Goal: Task Accomplishment & Management: Manage account settings

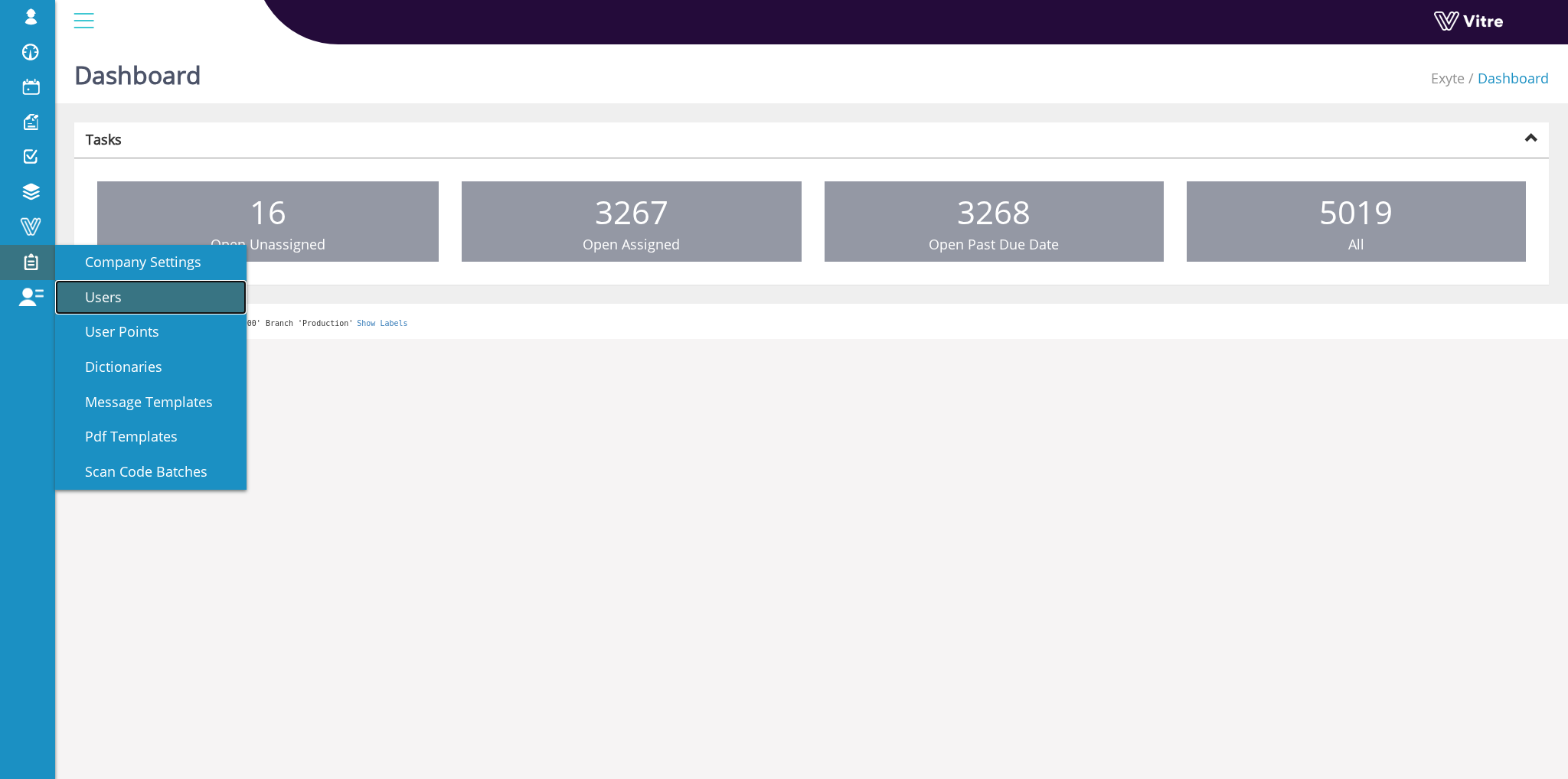
click at [157, 291] on link "Users" at bounding box center [150, 297] width 191 height 36
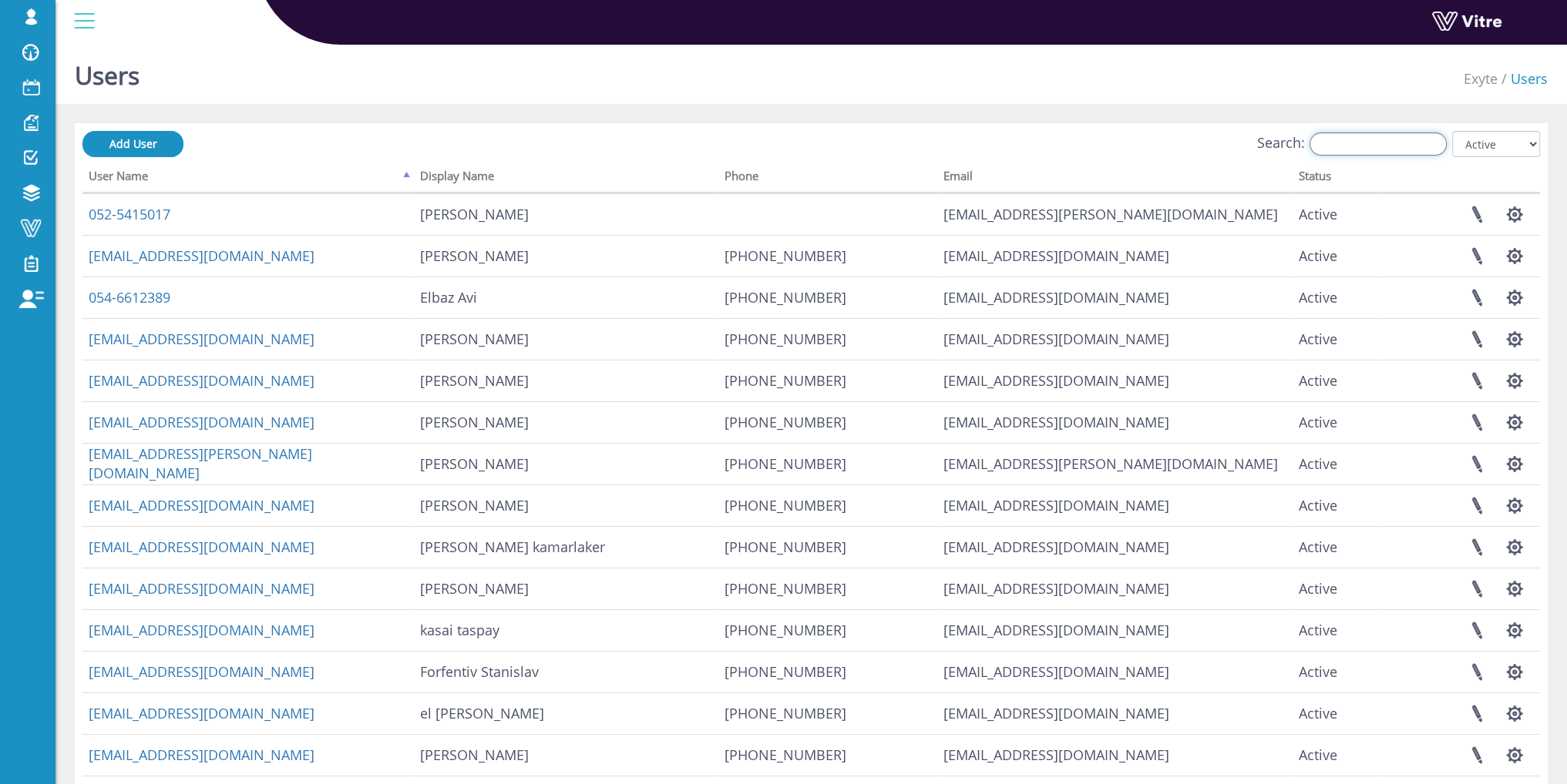
click at [1352, 143] on input "Search:" at bounding box center [1378, 144] width 137 height 23
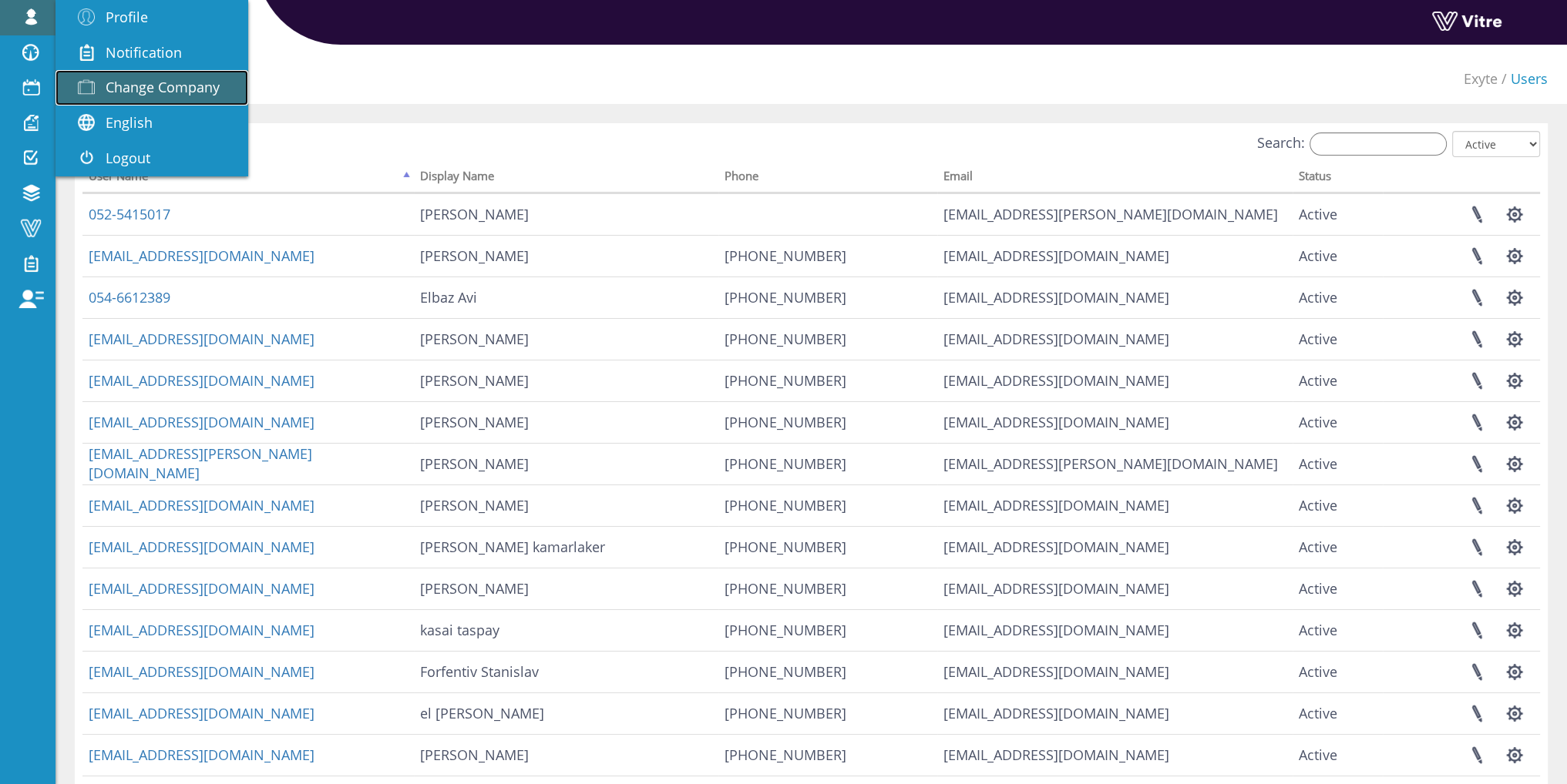
click at [158, 90] on span "Change Company" at bounding box center [163, 87] width 114 height 18
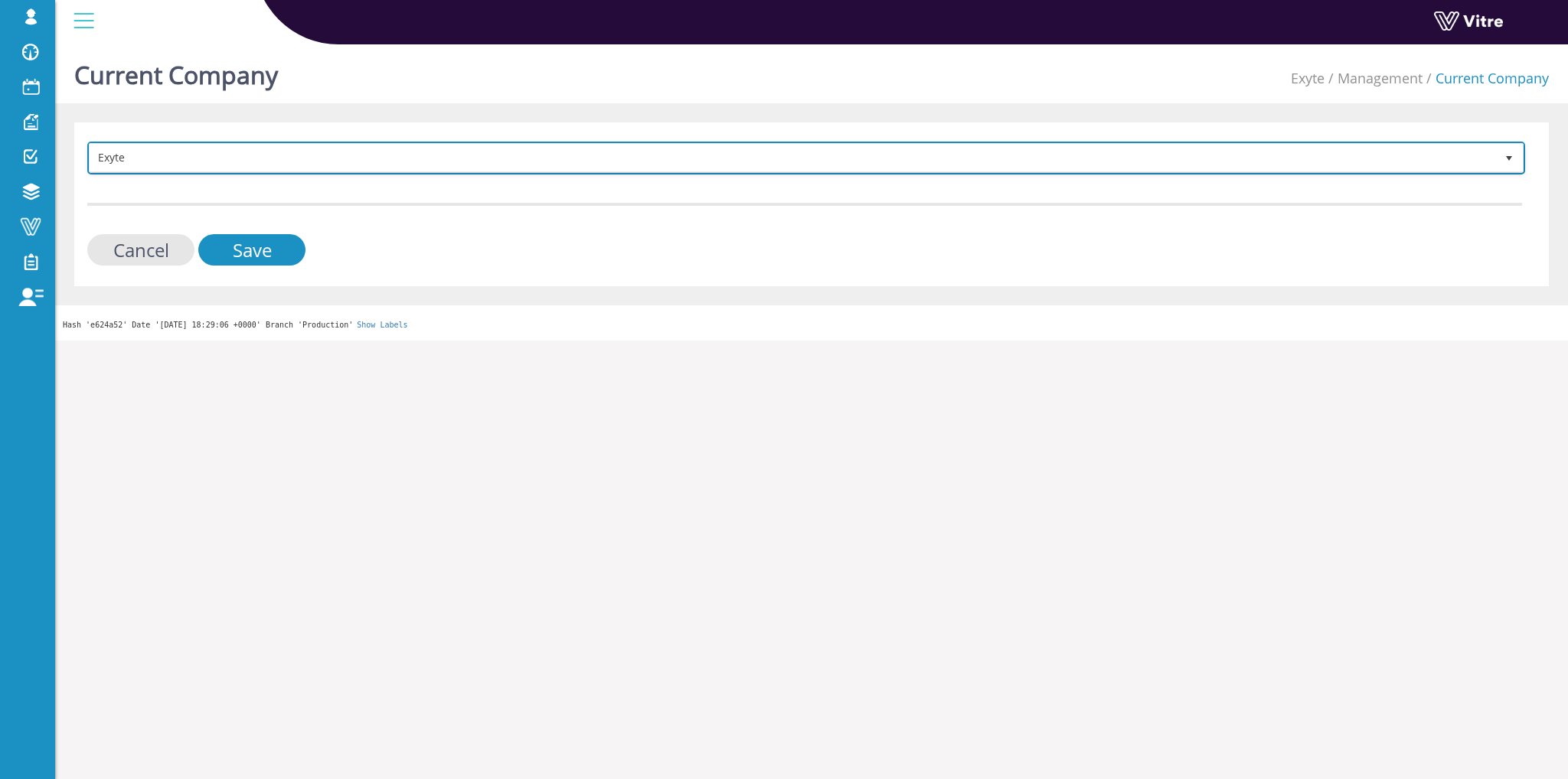
click at [249, 153] on span "Exyte" at bounding box center [792, 158] width 1406 height 28
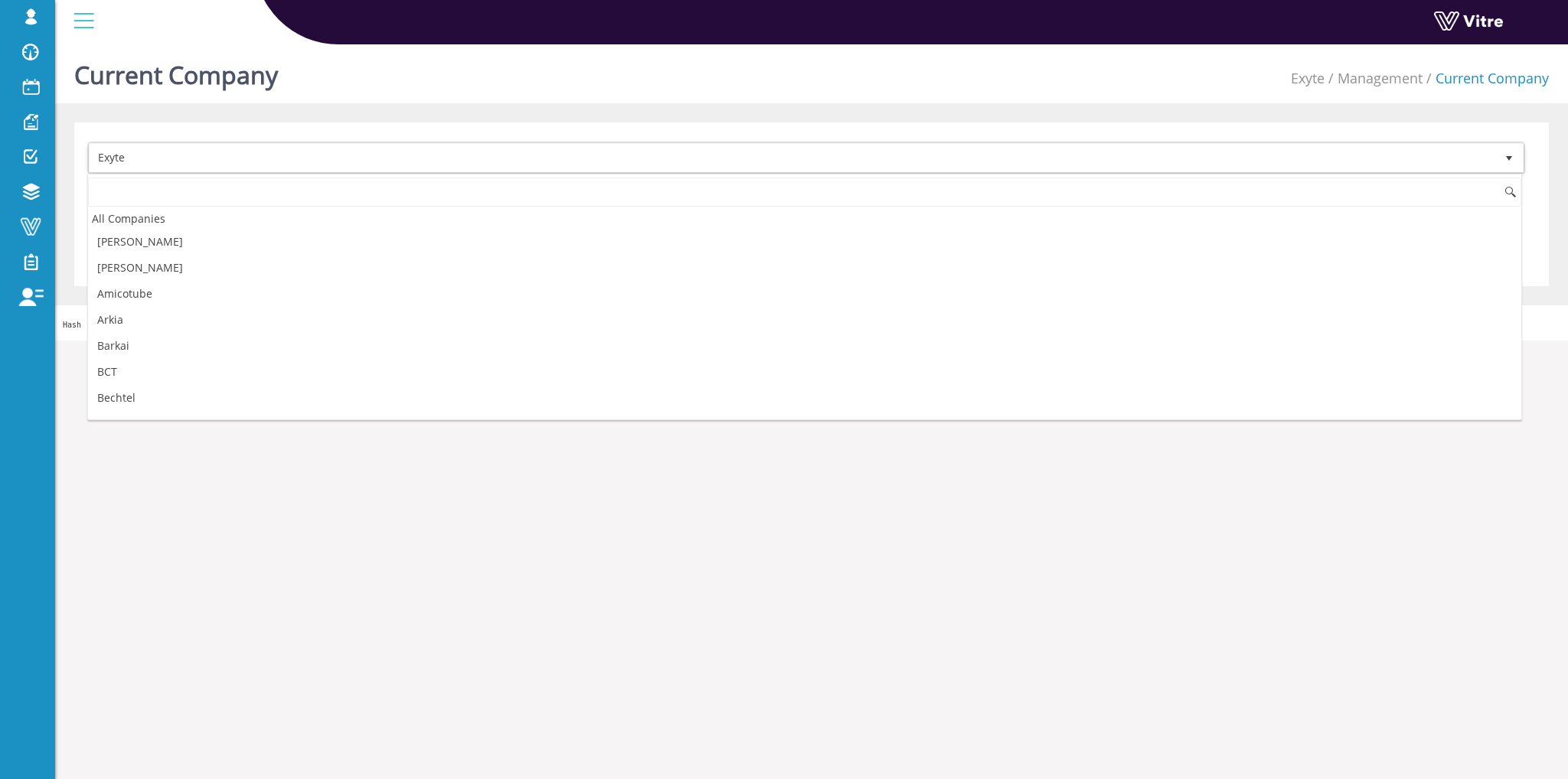
scroll to position [404, 0]
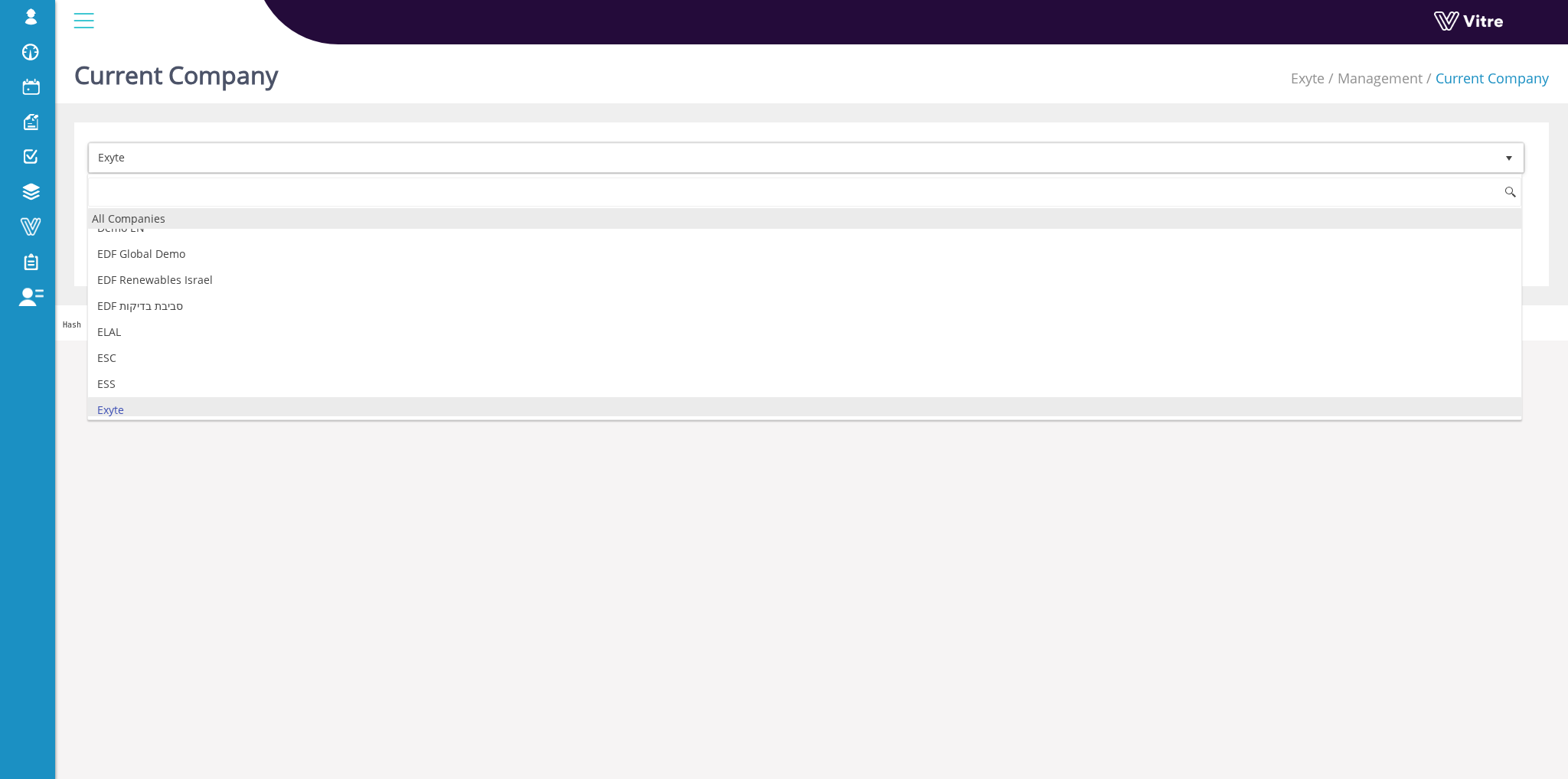
click at [204, 216] on div "All Companies" at bounding box center [804, 219] width 1433 height 21
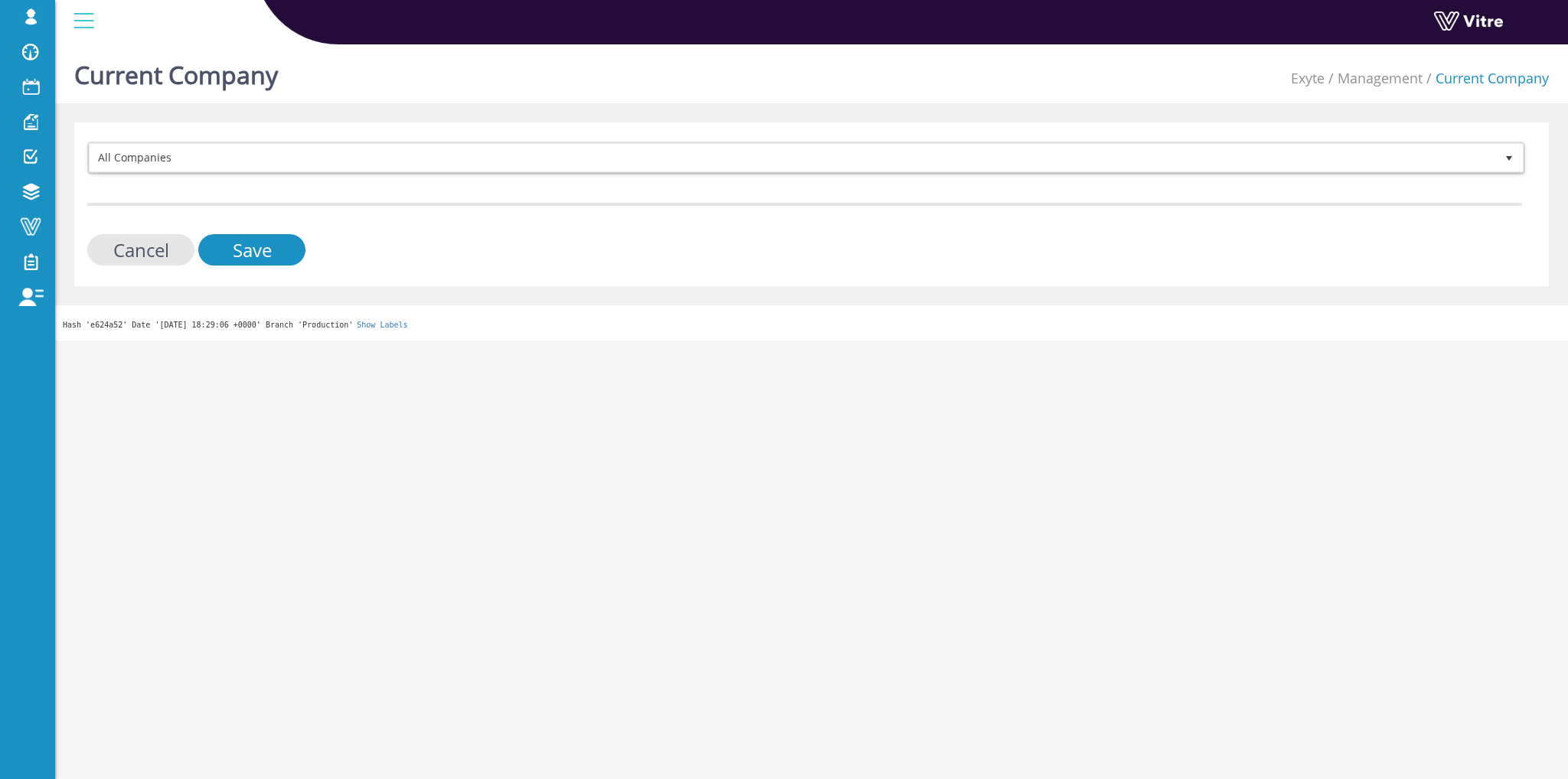
click at [237, 231] on form "All Companies Cancel Save" at bounding box center [804, 203] width 1435 height 124
click at [247, 240] on input "Save" at bounding box center [251, 250] width 107 height 31
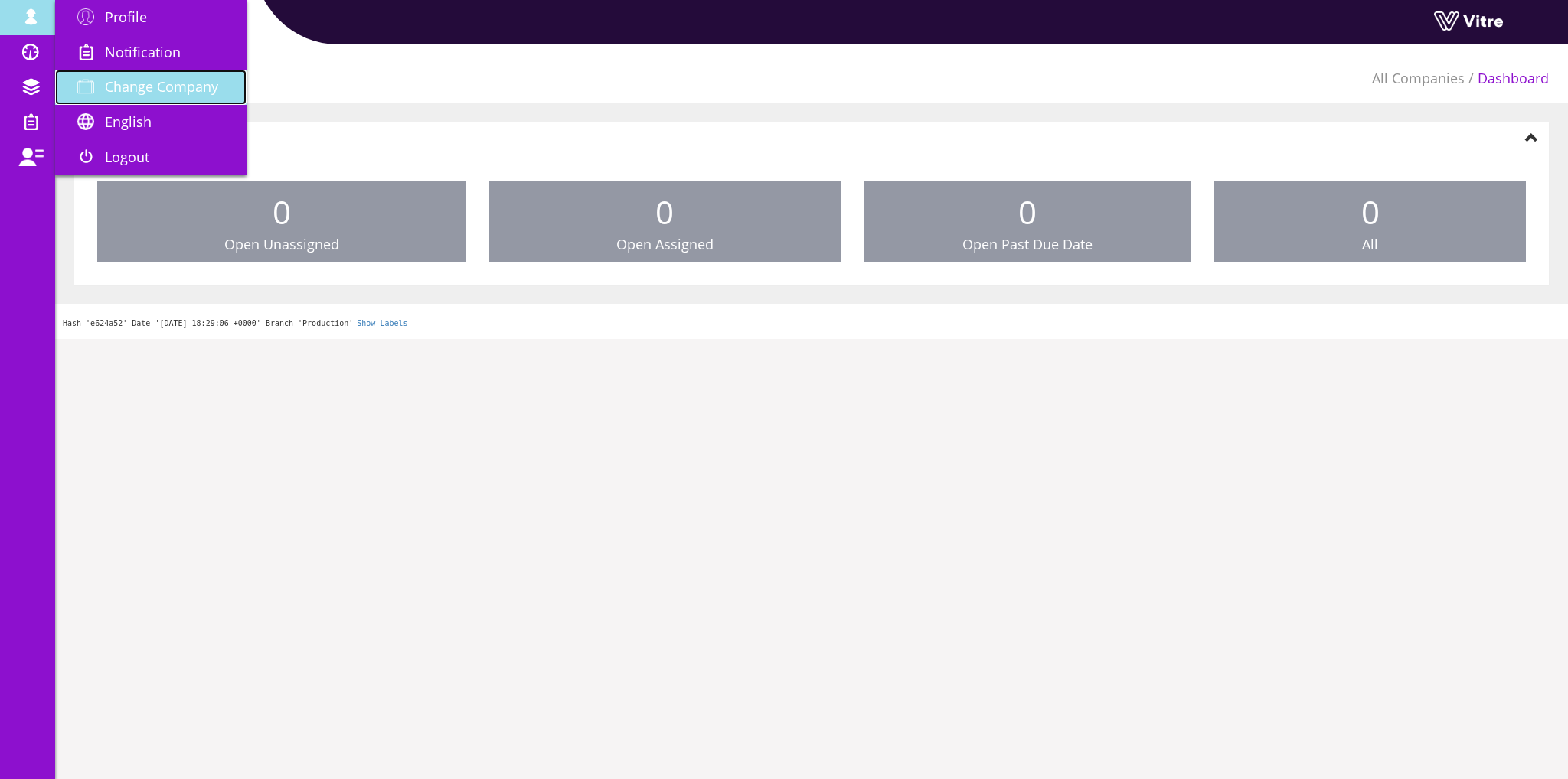
click at [130, 86] on span "Change Company" at bounding box center [162, 86] width 113 height 18
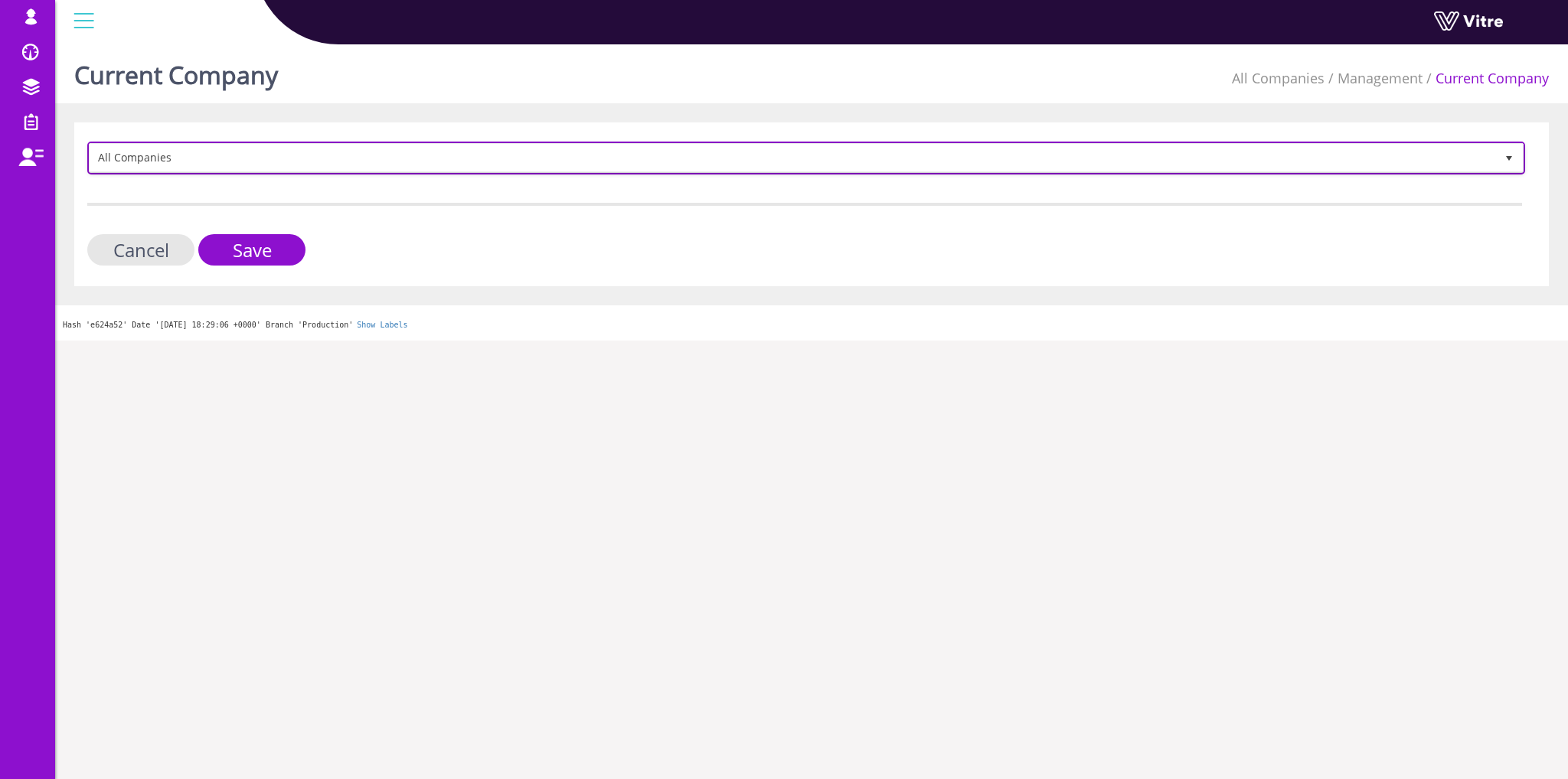
click at [177, 153] on span "All Companies" at bounding box center [792, 158] width 1406 height 28
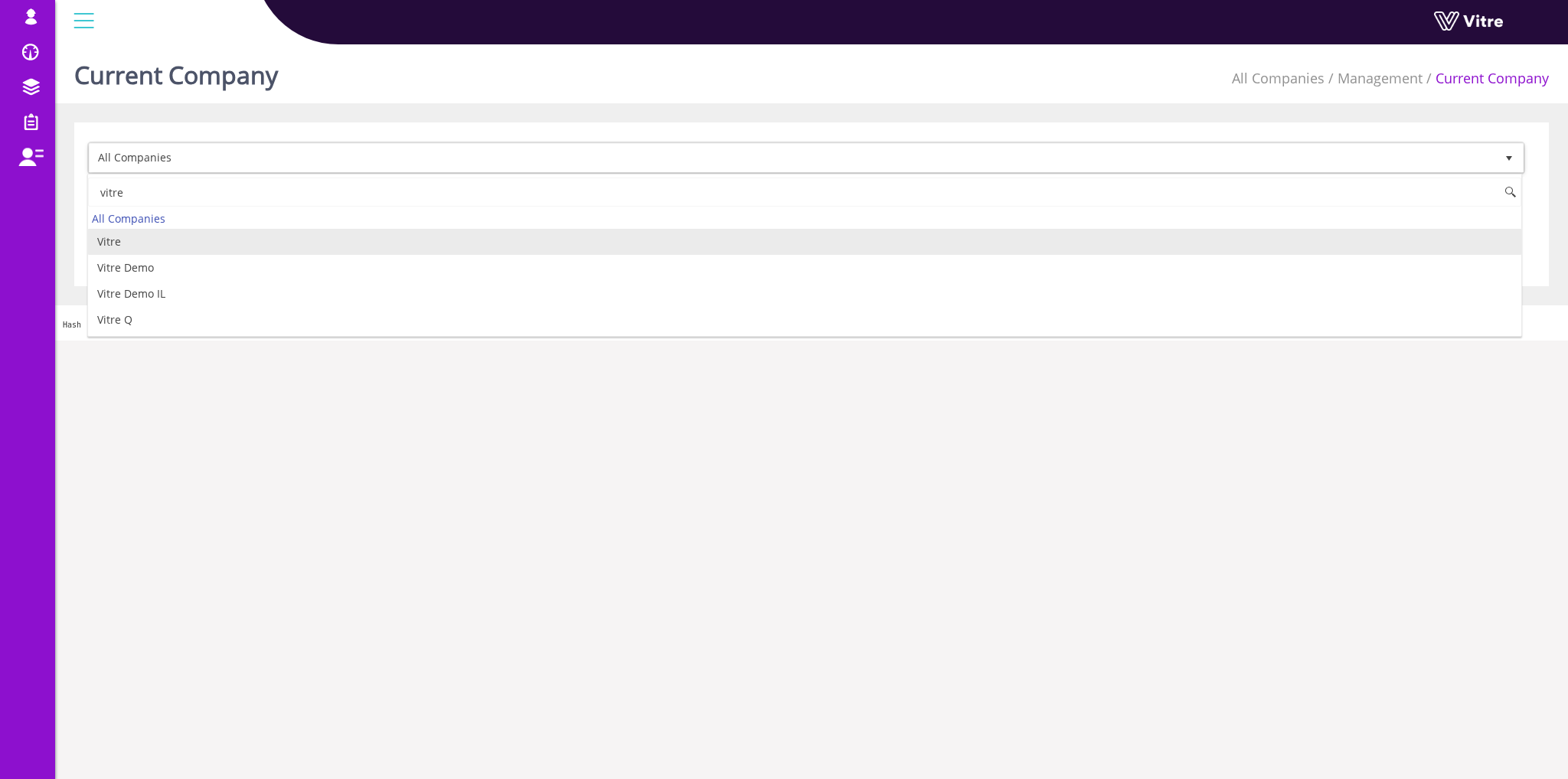
click at [107, 241] on li "Vitre" at bounding box center [804, 242] width 1433 height 26
type input "vitre"
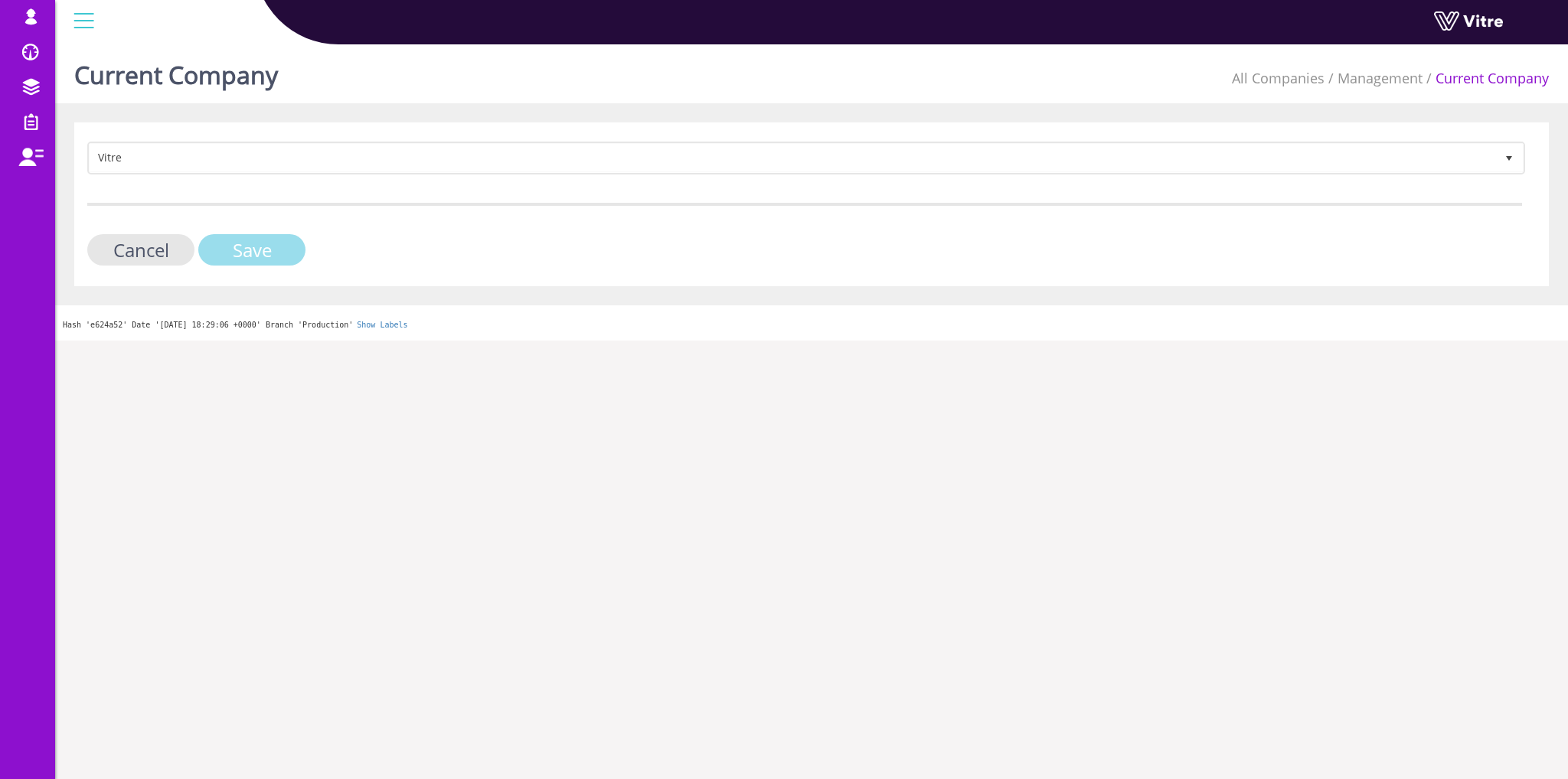
click at [255, 258] on input "Save" at bounding box center [251, 250] width 107 height 31
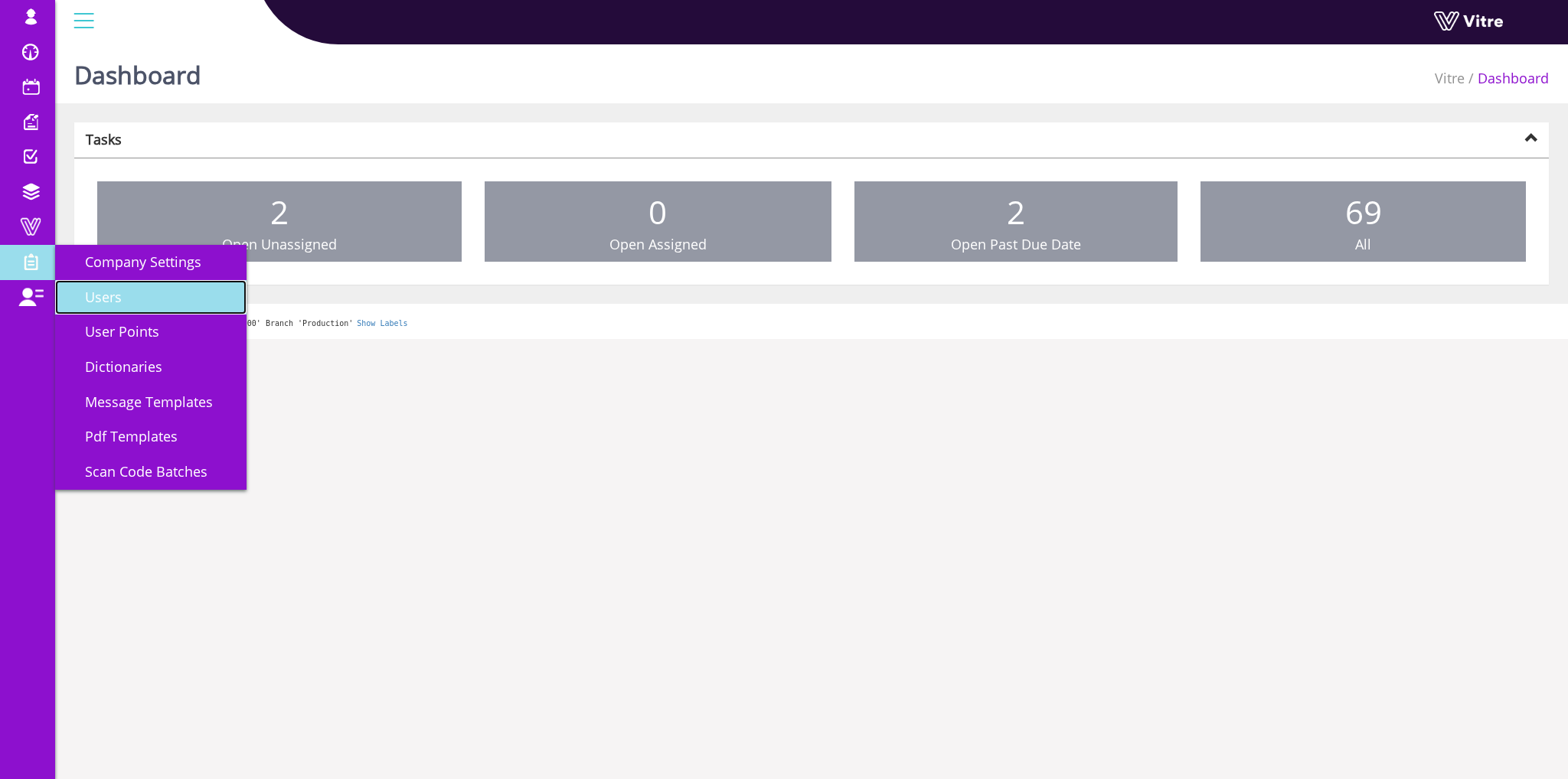
click at [118, 283] on link "Users" at bounding box center [150, 297] width 191 height 36
